Goal: Information Seeking & Learning: Learn about a topic

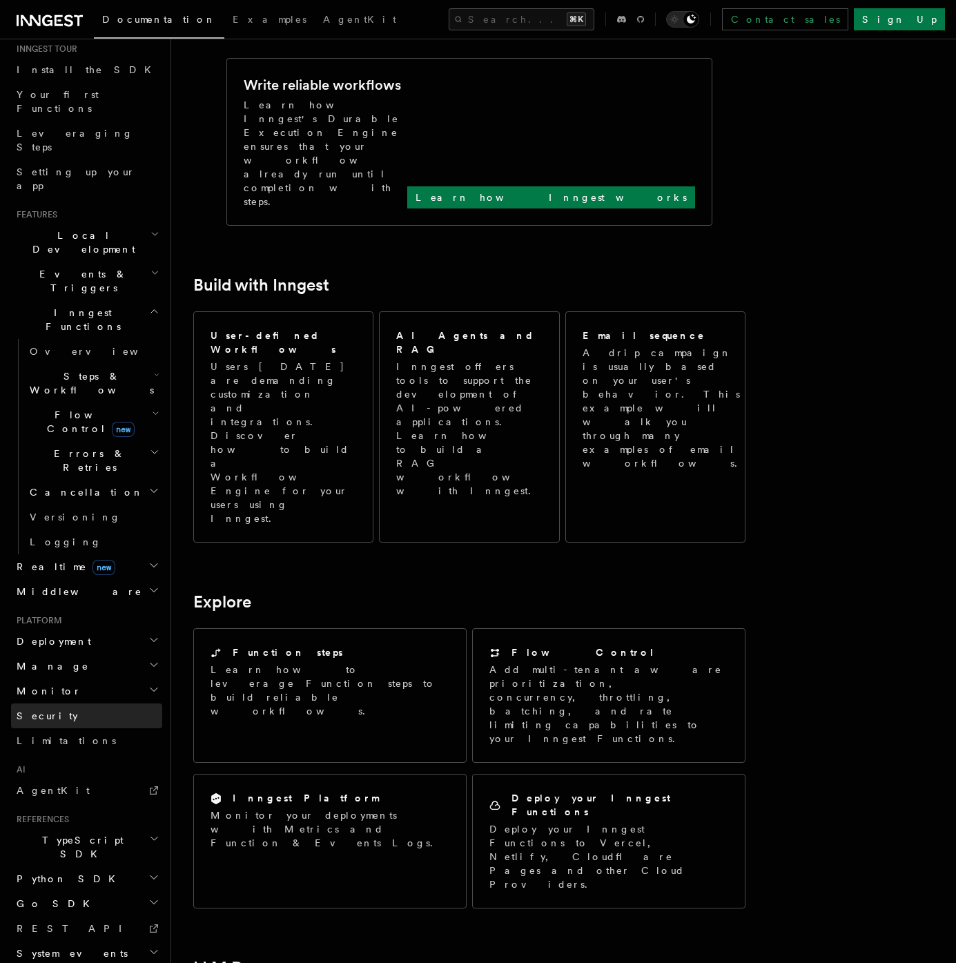
scroll to position [695, 0]
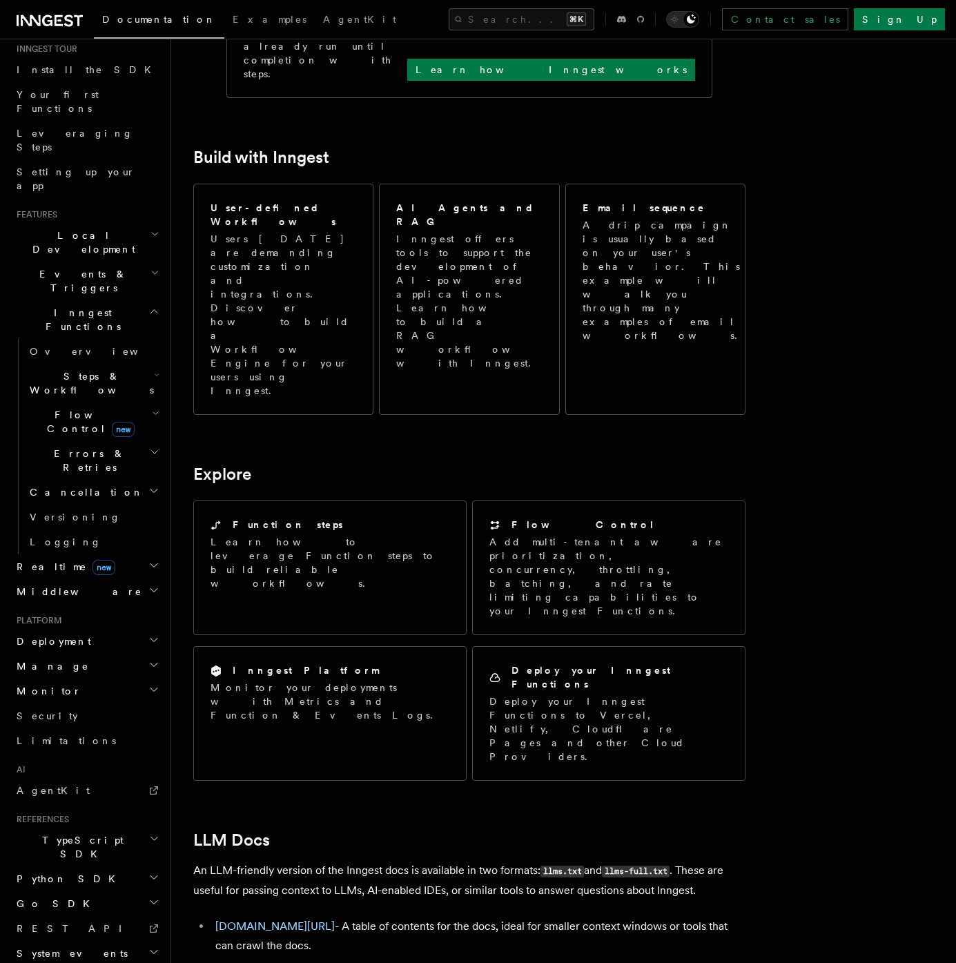
click at [71, 833] on span "TypeScript SDK" at bounding box center [80, 847] width 138 height 28
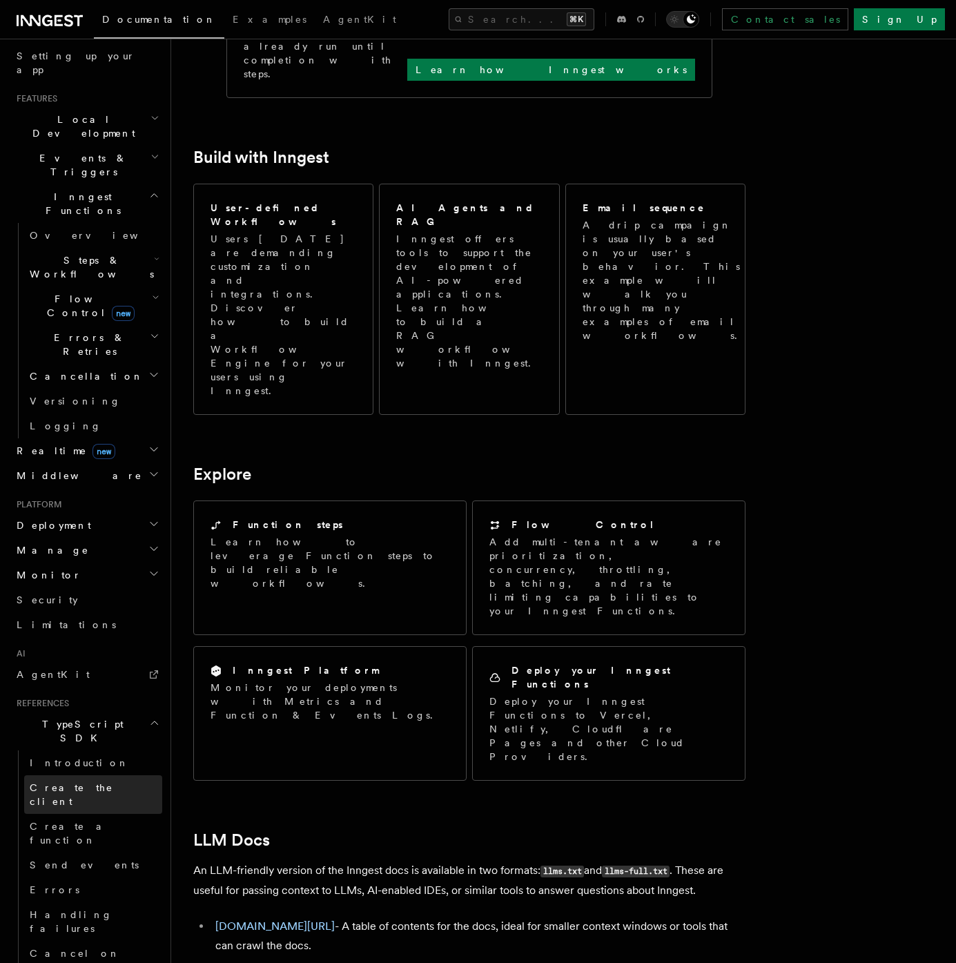
scroll to position [403, 0]
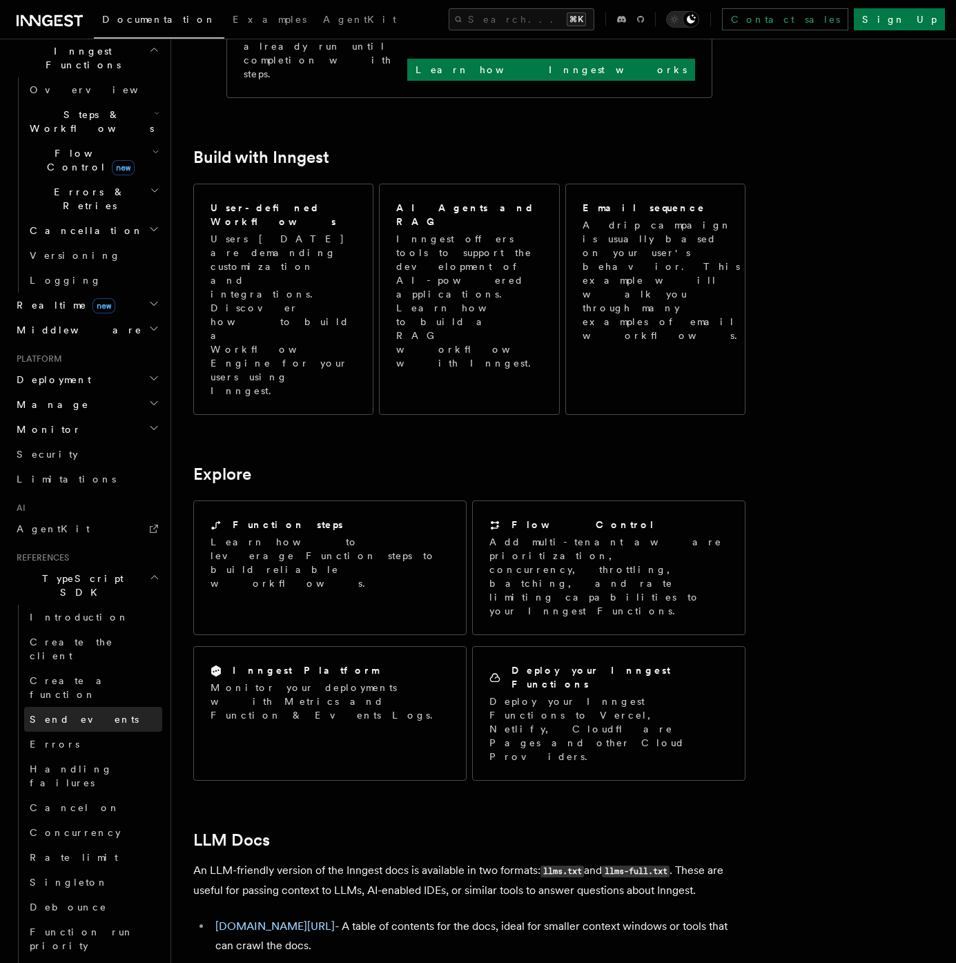
click at [68, 714] on span "Send events" at bounding box center [84, 719] width 109 height 11
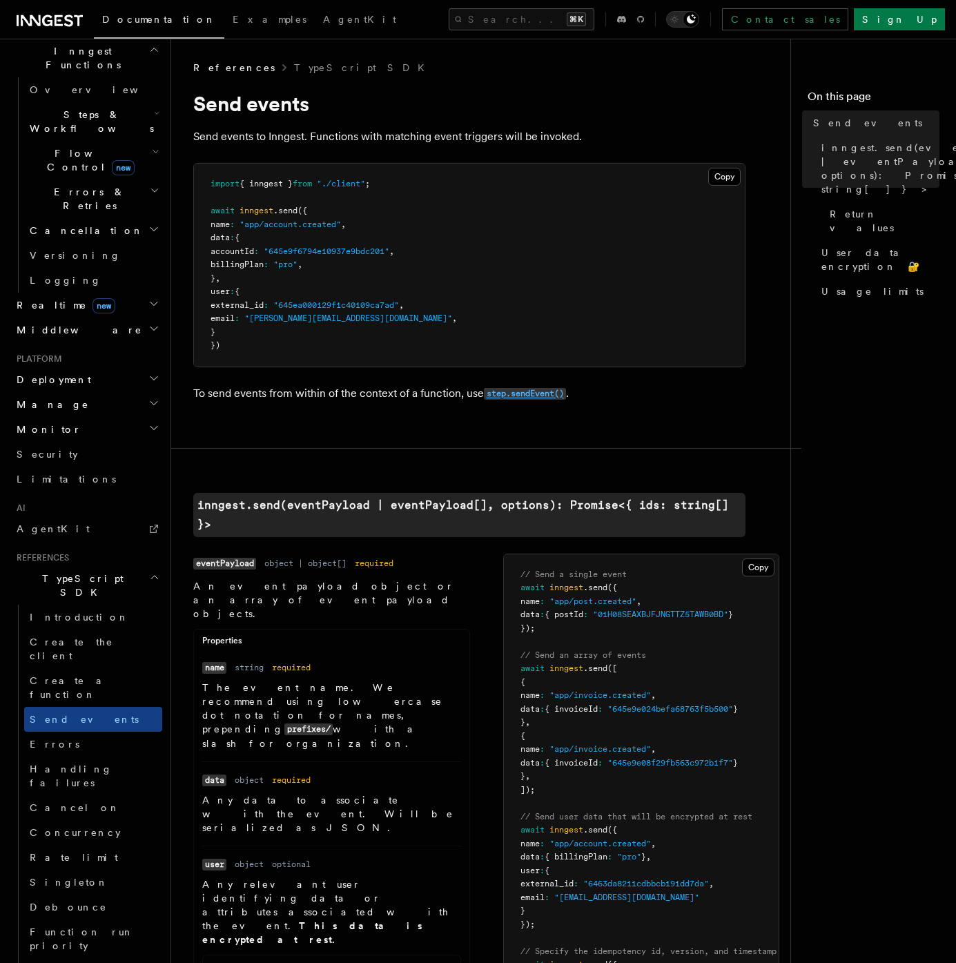
click at [540, 396] on code "step.sendEvent()" at bounding box center [525, 394] width 82 height 12
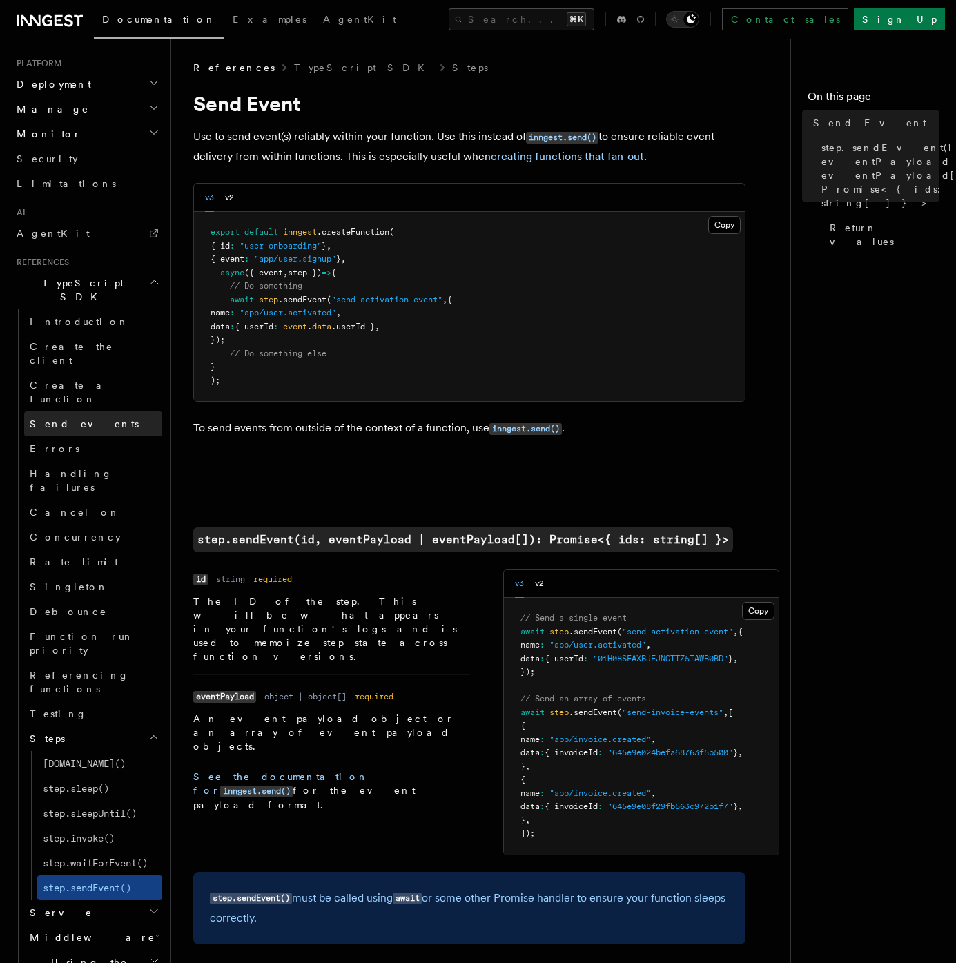
scroll to position [738, 0]
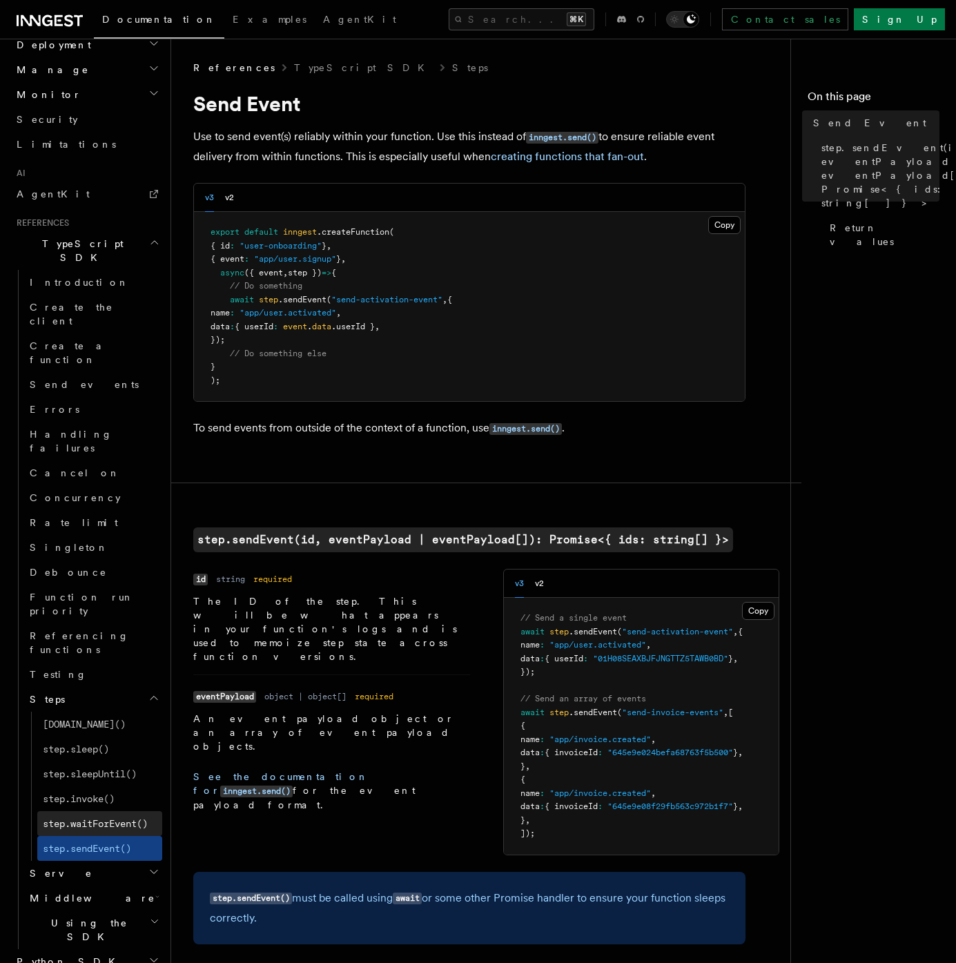
click at [107, 818] on span "step.waitForEvent()" at bounding box center [95, 823] width 105 height 11
